Goal: Find specific page/section: Find specific page/section

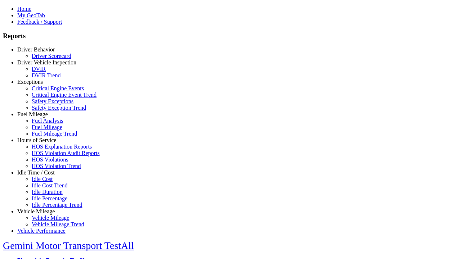
click at [41, 53] on link "Driver Behavior" at bounding box center [35, 49] width 37 height 6
click at [47, 59] on link "Driver Scorecard" at bounding box center [52, 56] width 40 height 6
